Goal: Contribute content: Add original content to the website for others to see

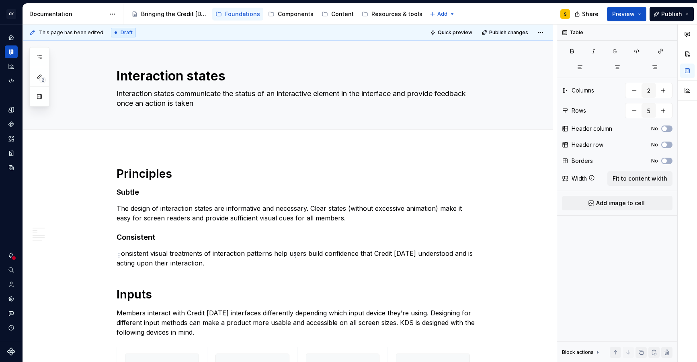
scroll to position [1199, 0]
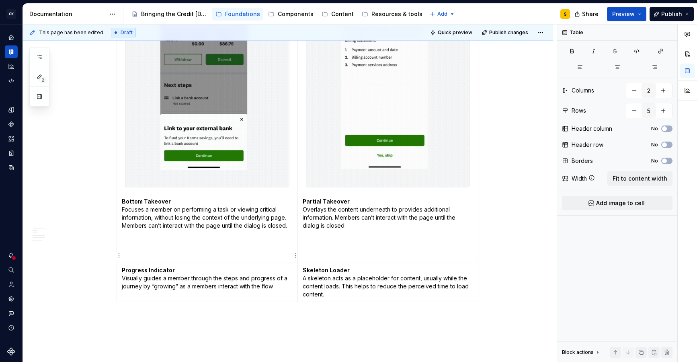
click at [184, 256] on p at bounding box center [207, 255] width 171 height 8
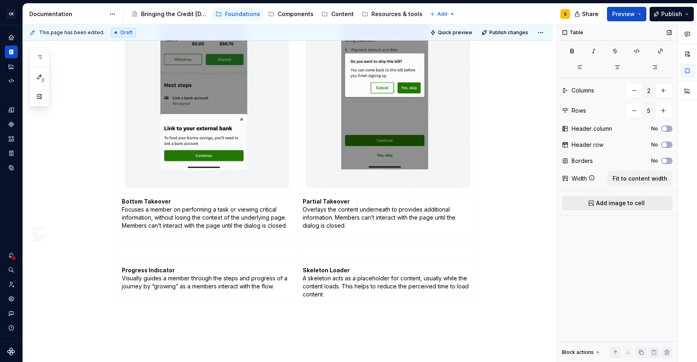
click at [599, 208] on button "Add image to cell" at bounding box center [617, 203] width 111 height 14
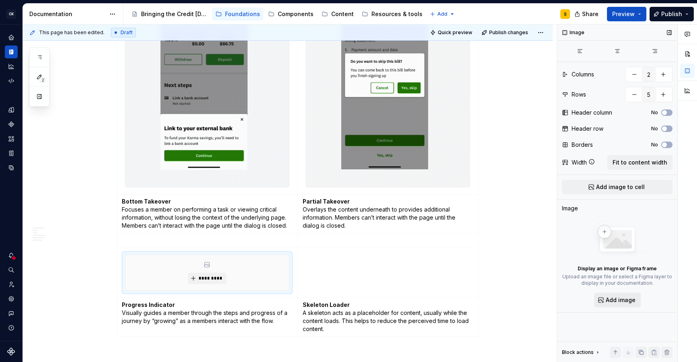
click at [619, 297] on span "Add image" at bounding box center [621, 300] width 30 height 8
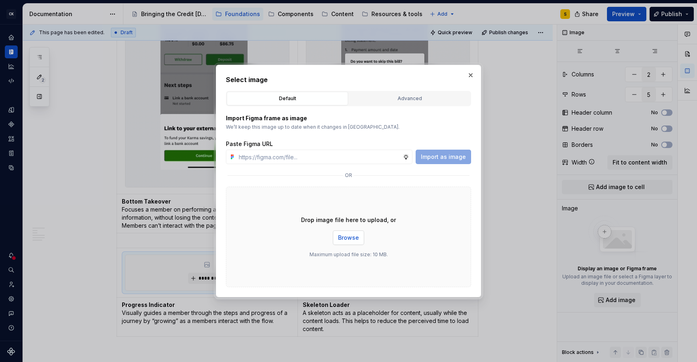
click at [355, 235] on span "Browse" at bounding box center [348, 238] width 21 height 8
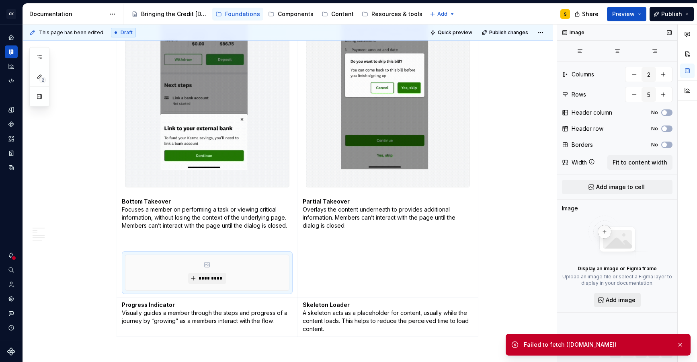
click at [630, 300] on span "Add image" at bounding box center [621, 300] width 30 height 8
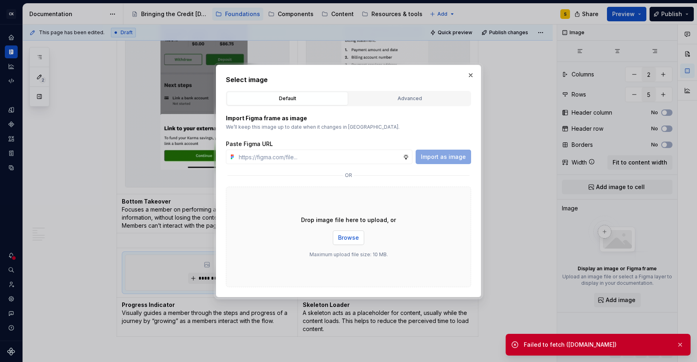
click at [346, 238] on span "Browse" at bounding box center [348, 238] width 21 height 8
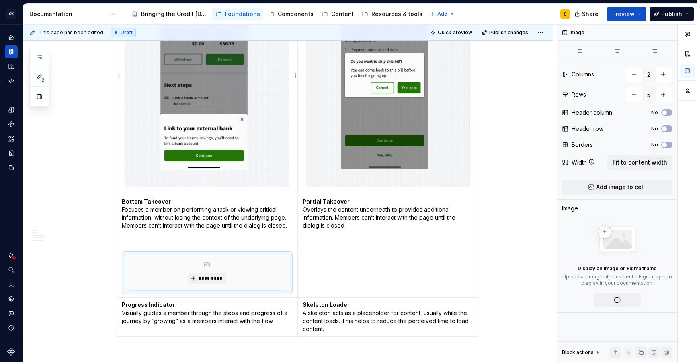
type textarea "*"
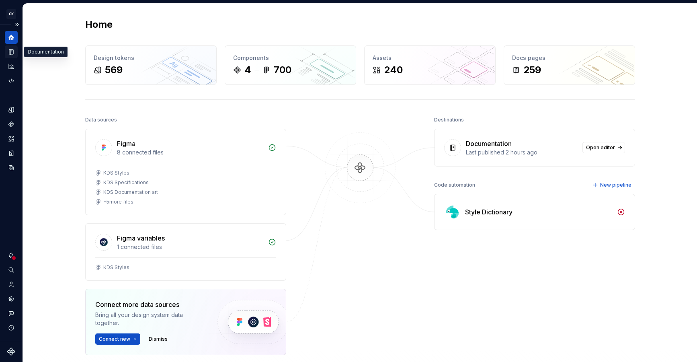
click at [12, 53] on icon "Documentation" at bounding box center [11, 52] width 3 height 4
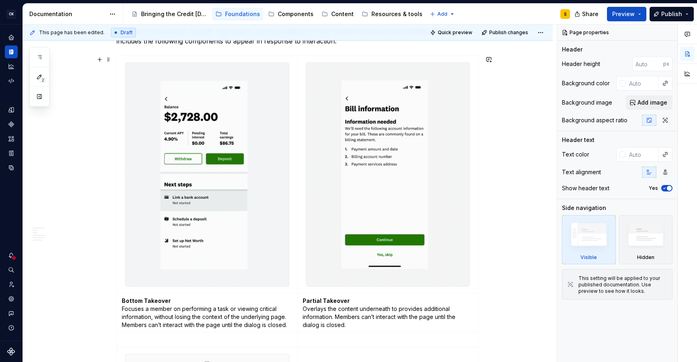
scroll to position [1295, 0]
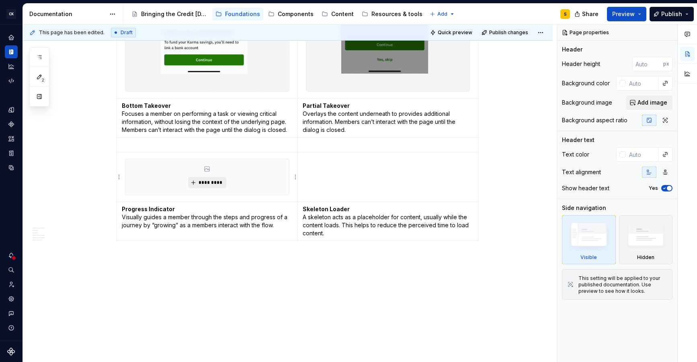
click at [216, 181] on span "*********" at bounding box center [210, 182] width 25 height 6
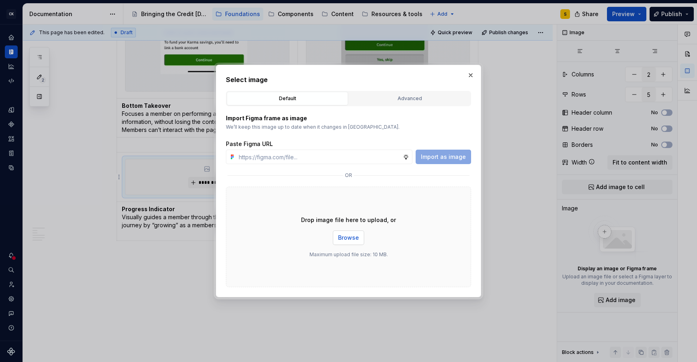
click at [349, 235] on span "Browse" at bounding box center [348, 238] width 21 height 8
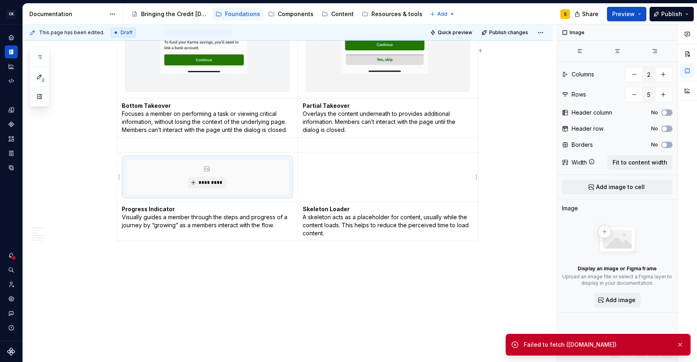
click at [351, 195] on td at bounding box center [388, 176] width 181 height 49
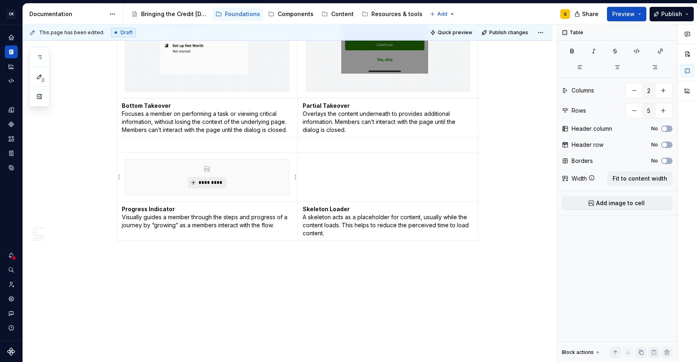
click at [219, 181] on span "*********" at bounding box center [210, 182] width 25 height 6
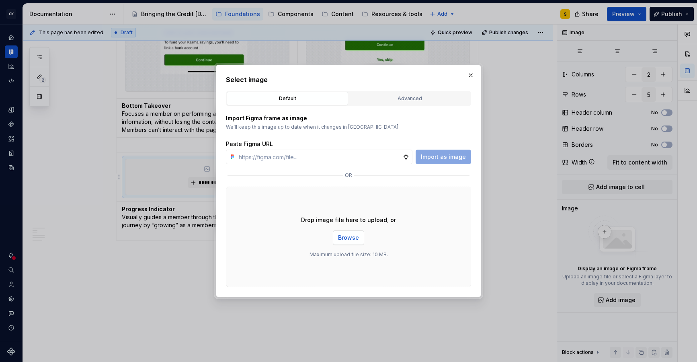
click at [351, 234] on span "Browse" at bounding box center [348, 238] width 21 height 8
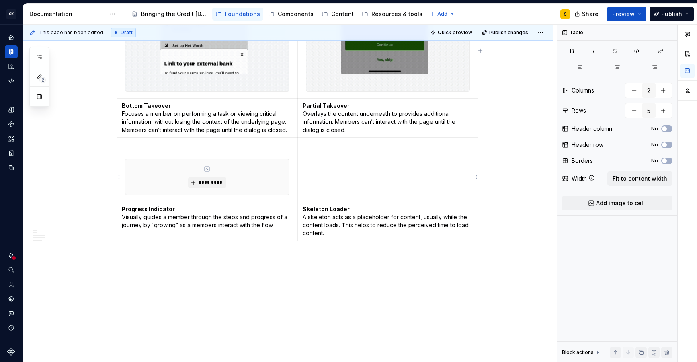
click at [376, 180] on td at bounding box center [388, 176] width 181 height 49
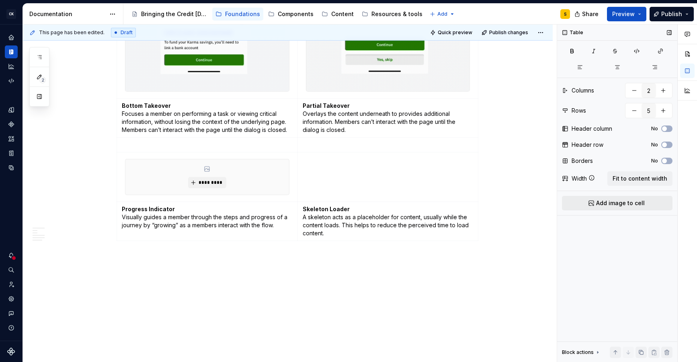
click at [582, 202] on button "Add image to cell" at bounding box center [617, 203] width 111 height 14
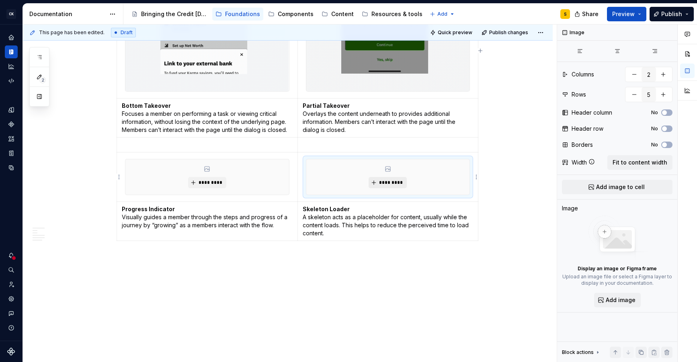
click at [401, 183] on span "*********" at bounding box center [391, 182] width 25 height 6
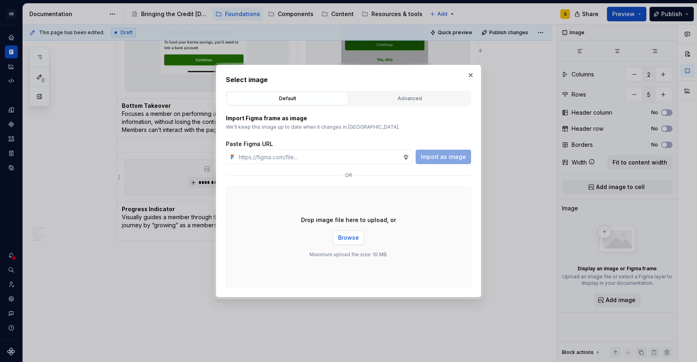
click at [356, 235] on span "Browse" at bounding box center [348, 238] width 21 height 8
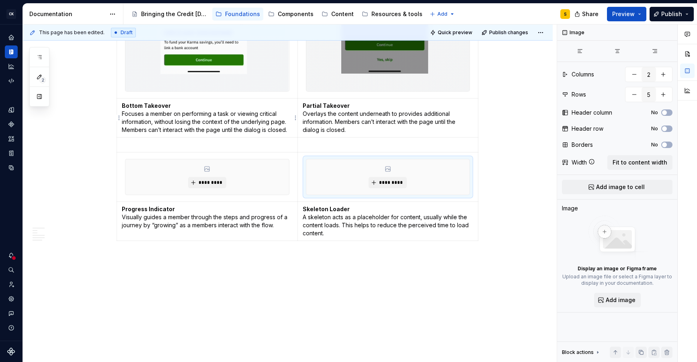
type textarea "*"
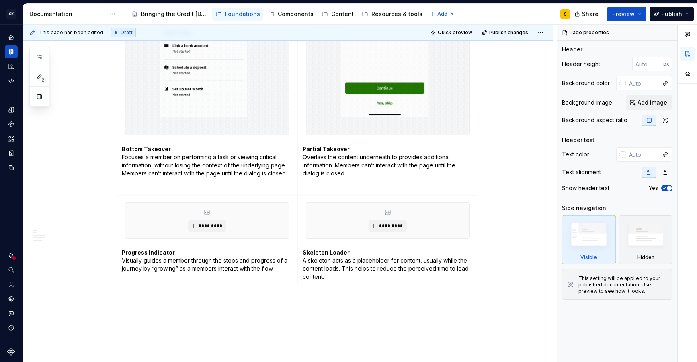
scroll to position [1295, 0]
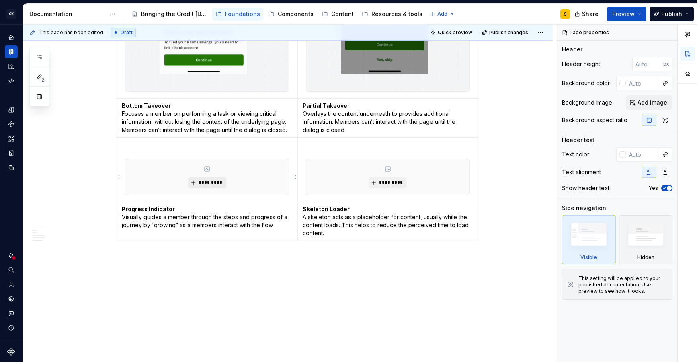
click at [223, 182] on span "*********" at bounding box center [210, 182] width 25 height 6
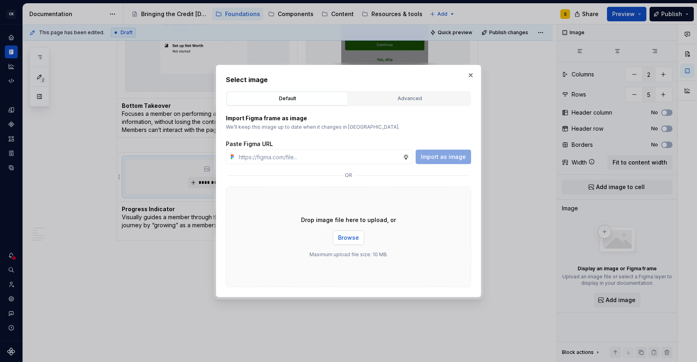
click at [347, 236] on span "Browse" at bounding box center [348, 238] width 21 height 8
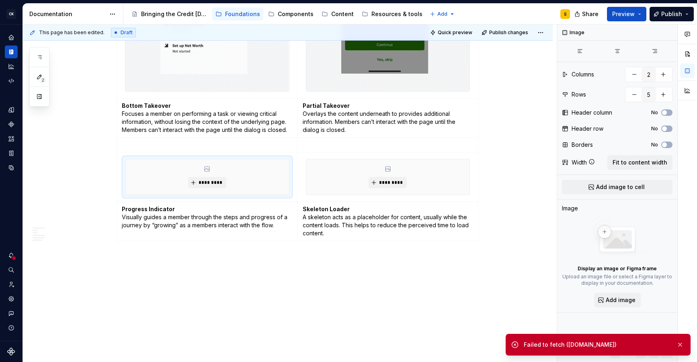
drag, startPoint x: 556, startPoint y: 346, endPoint x: 604, endPoint y: 342, distance: 48.0
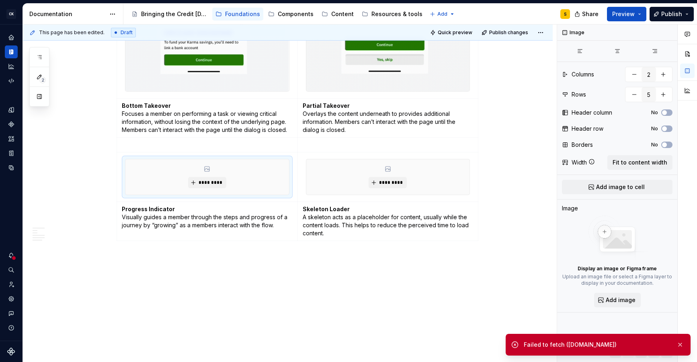
click at [556, 346] on div "Failed to fetch ([DOMAIN_NAME])" at bounding box center [597, 345] width 146 height 8
click at [679, 343] on button "button" at bounding box center [680, 344] width 10 height 11
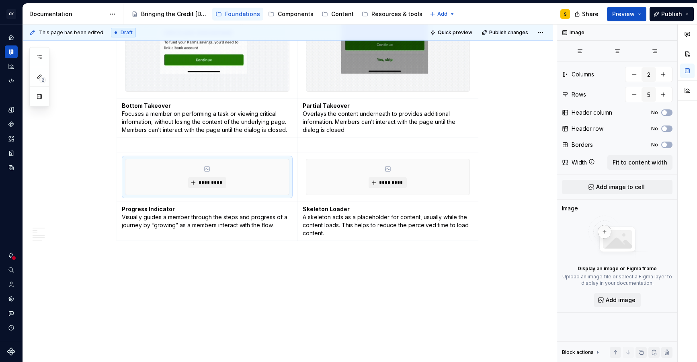
scroll to position [1251, 0]
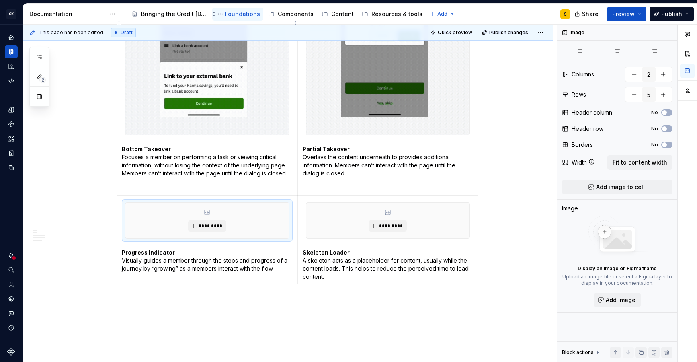
type textarea "*"
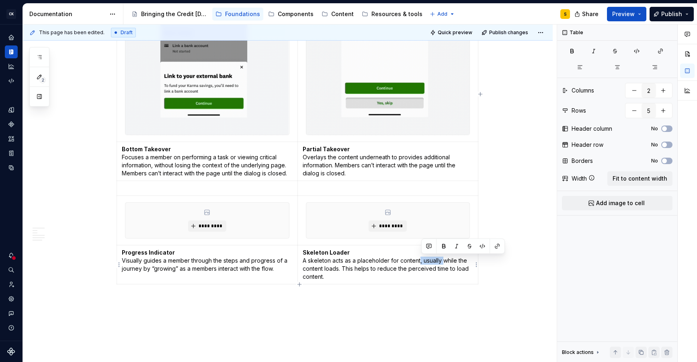
drag, startPoint x: 421, startPoint y: 261, endPoint x: 446, endPoint y: 262, distance: 24.1
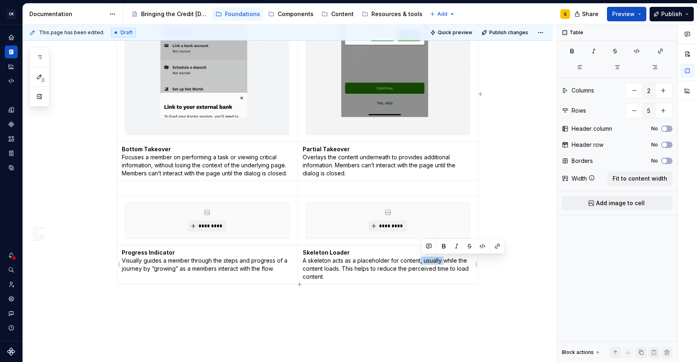
click at [446, 262] on p "Skeleton Loader A skeleton acts as a placeholder for content, usually while the…" at bounding box center [388, 264] width 171 height 32
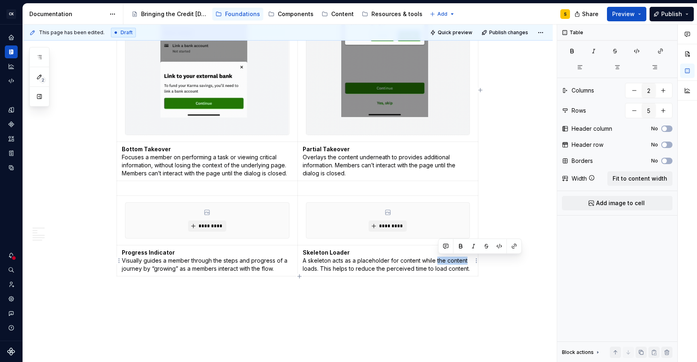
drag, startPoint x: 442, startPoint y: 261, endPoint x: 472, endPoint y: 259, distance: 30.6
click at [468, 261] on p "Skeleton Loader A skeleton acts as a placeholder for content while the content …" at bounding box center [388, 260] width 171 height 24
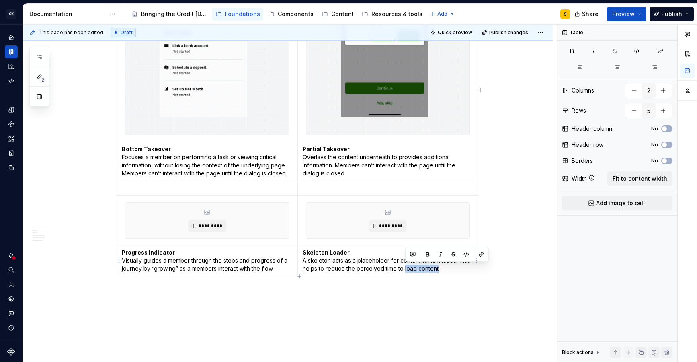
drag, startPoint x: 438, startPoint y: 269, endPoint x: 433, endPoint y: 269, distance: 4.8
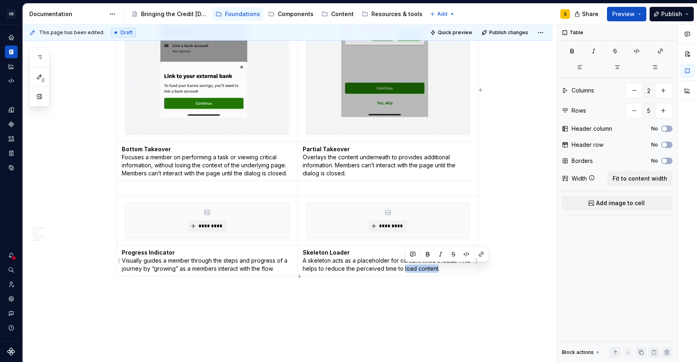
click at [406, 269] on p "Skeleton Loader A skeleton acts as a placeholder for content while it loads. Th…" at bounding box center [388, 260] width 171 height 24
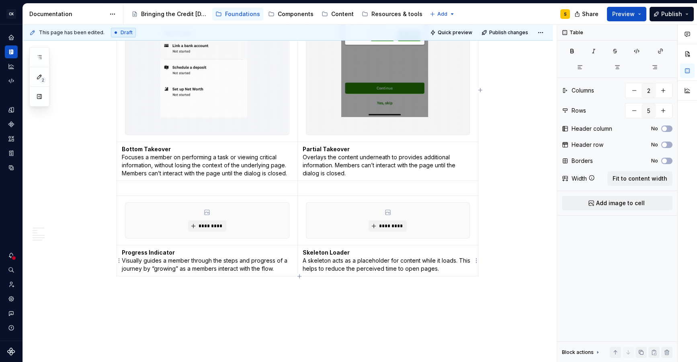
click at [398, 268] on p "Skeleton Loader A skeleton acts as a placeholder for content while it loads. Th…" at bounding box center [388, 260] width 171 height 24
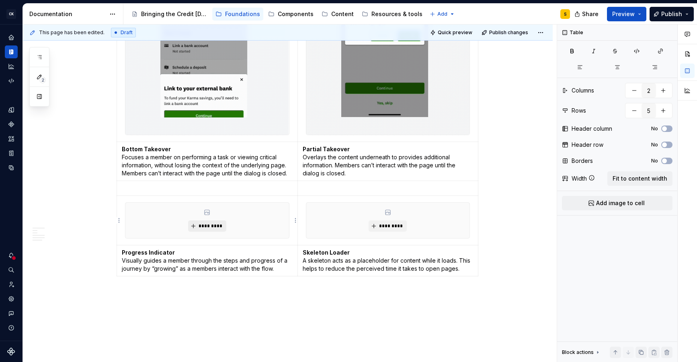
click at [218, 223] on span "*********" at bounding box center [210, 226] width 25 height 6
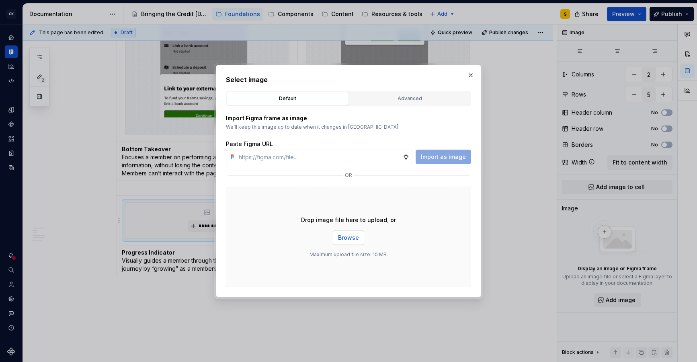
click at [353, 238] on span "Browse" at bounding box center [348, 238] width 21 height 8
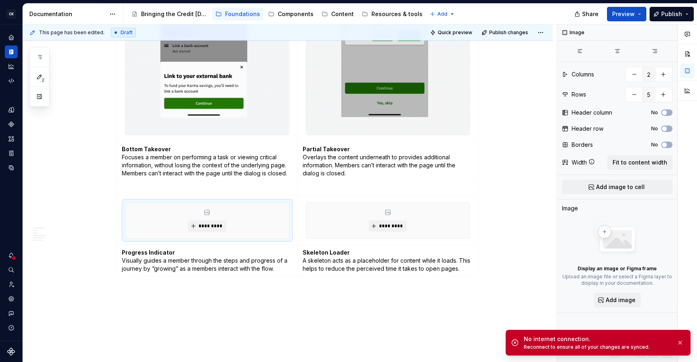
type textarea "*"
